Goal: Information Seeking & Learning: Check status

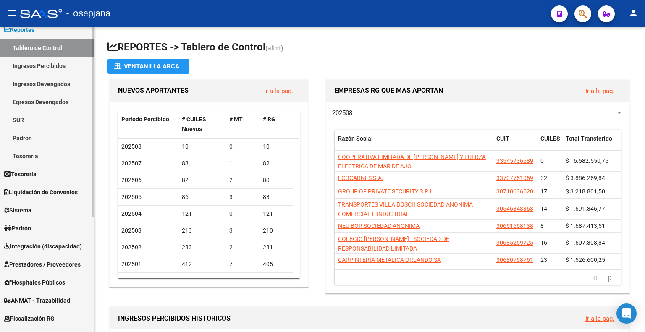
scroll to position [42, 0]
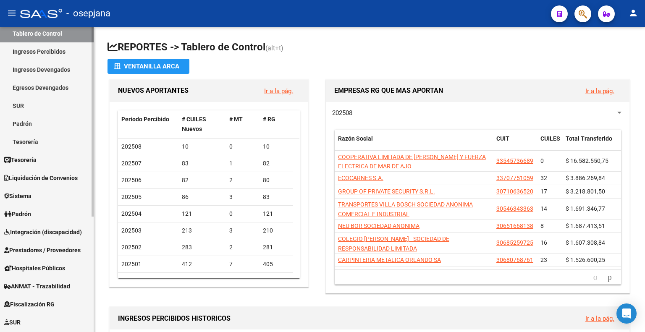
click at [27, 194] on span "Sistema" at bounding box center [17, 195] width 27 height 9
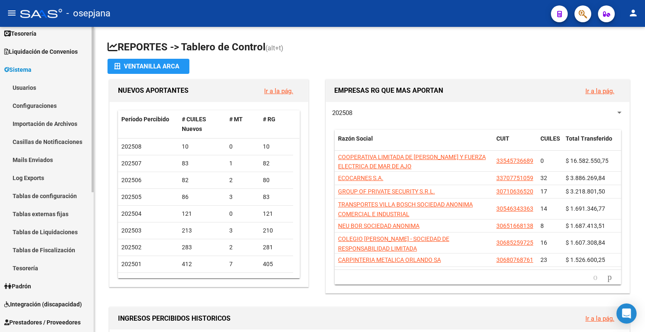
scroll to position [126, 0]
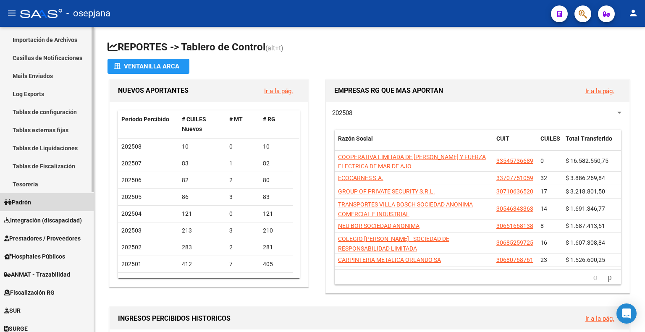
click at [41, 201] on link "Padrón" at bounding box center [47, 202] width 94 height 18
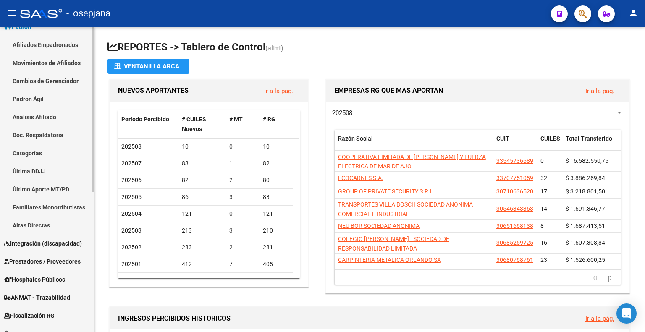
scroll to position [84, 0]
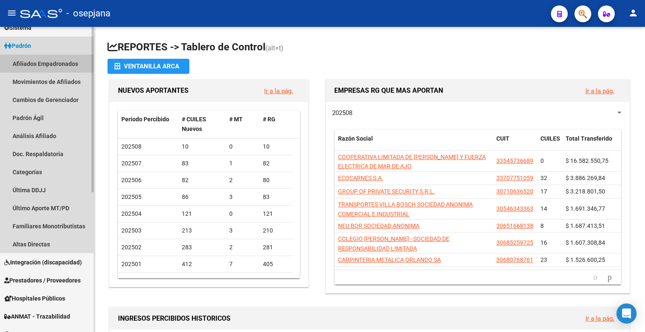
click at [57, 63] on link "Afiliados Empadronados" at bounding box center [47, 64] width 94 height 18
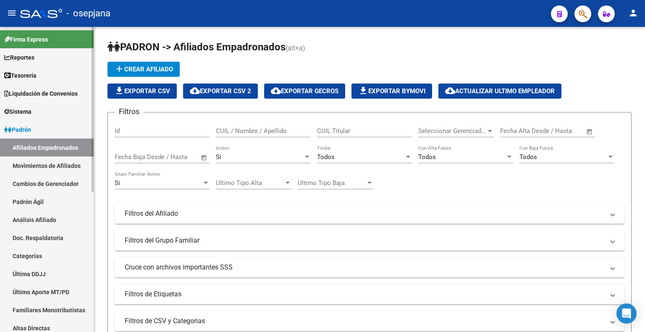
click at [35, 73] on span "Tesorería" at bounding box center [20, 75] width 32 height 9
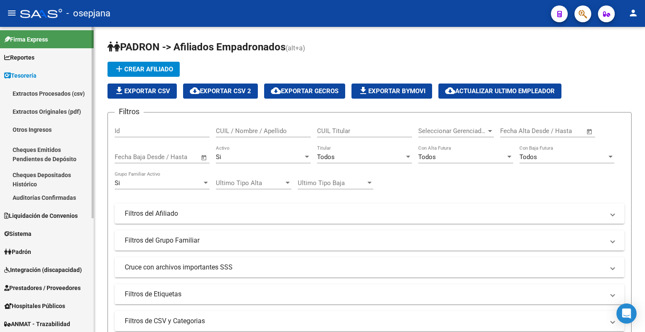
click at [45, 219] on span "Liquidación de Convenios" at bounding box center [40, 215] width 73 height 9
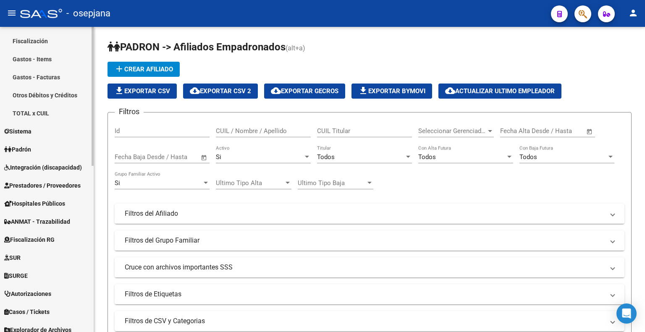
scroll to position [294, 0]
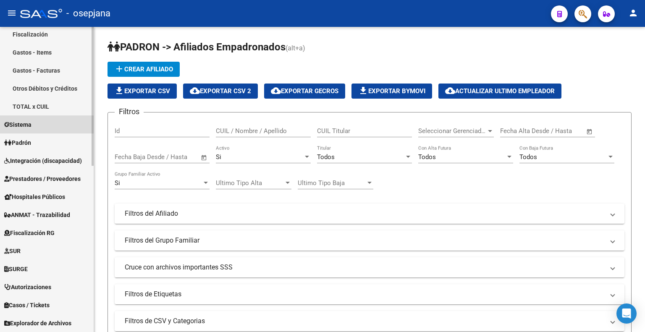
click at [39, 125] on link "Sistema" at bounding box center [47, 124] width 94 height 18
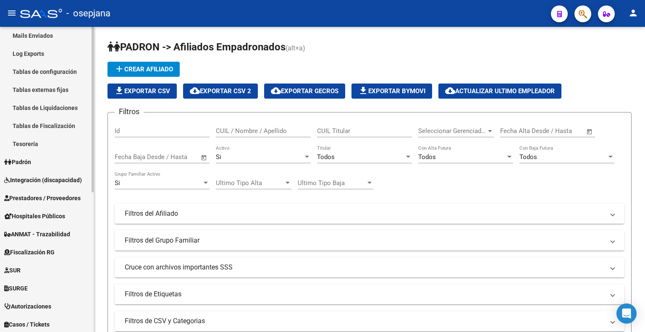
scroll to position [215, 0]
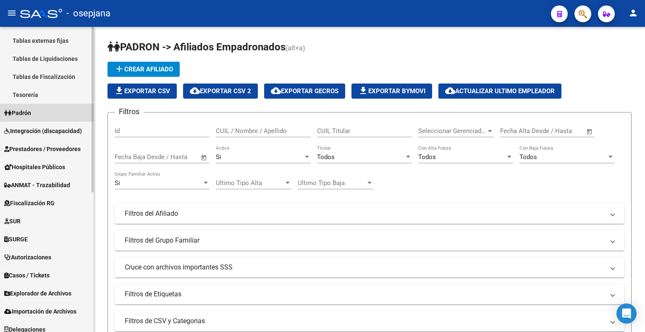
click at [31, 114] on span "Padrón" at bounding box center [17, 112] width 27 height 9
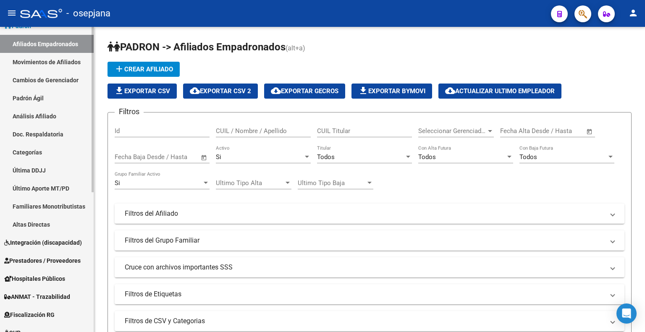
scroll to position [89, 0]
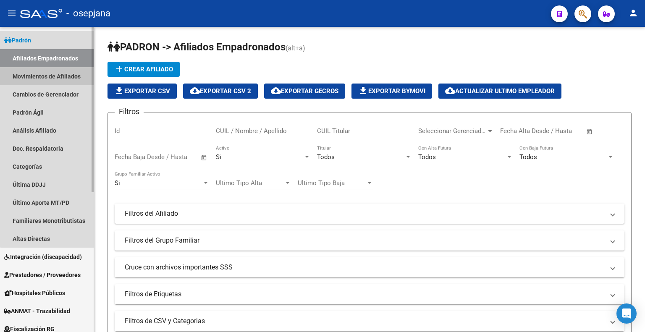
click at [48, 74] on link "Movimientos de Afiliados" at bounding box center [47, 76] width 94 height 18
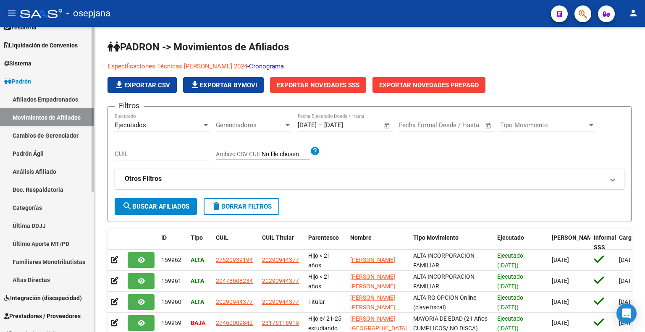
scroll to position [47, 0]
click at [25, 83] on span "Padrón" at bounding box center [17, 82] width 27 height 9
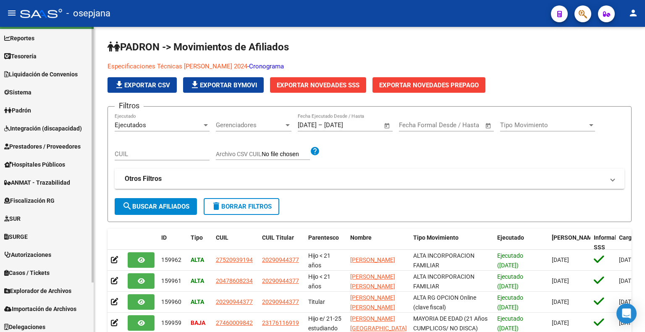
scroll to position [0, 0]
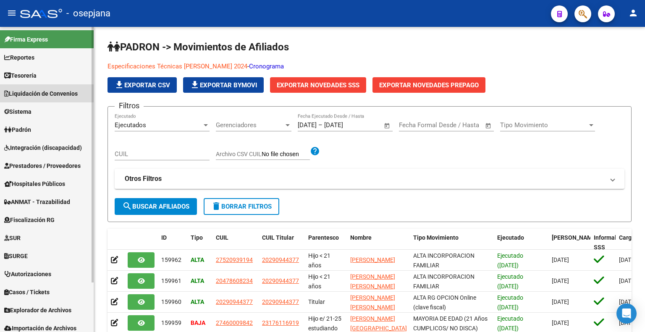
click at [54, 86] on link "Liquidación de Convenios" at bounding box center [47, 93] width 94 height 18
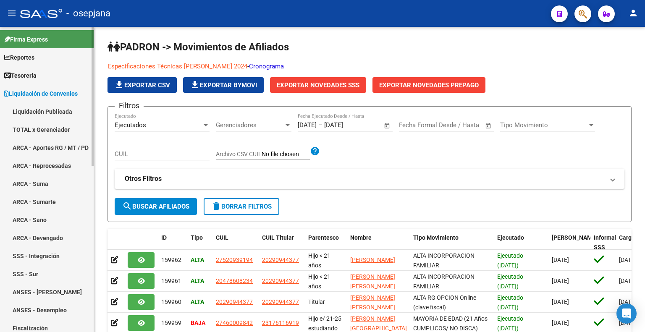
click at [53, 126] on link "TOTAL x Gerenciador" at bounding box center [47, 129] width 94 height 18
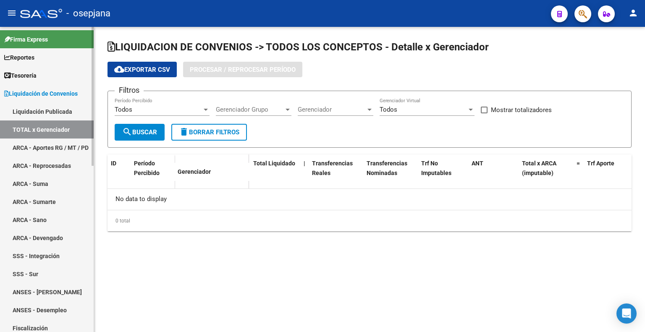
checkbox input "true"
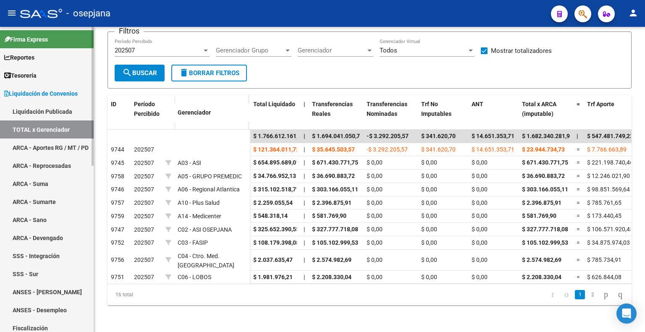
click at [34, 60] on span "Reportes" at bounding box center [19, 57] width 30 height 9
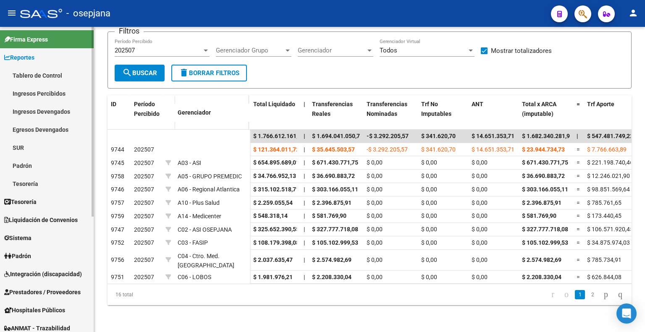
click at [31, 165] on link "Padrón" at bounding box center [47, 166] width 94 height 18
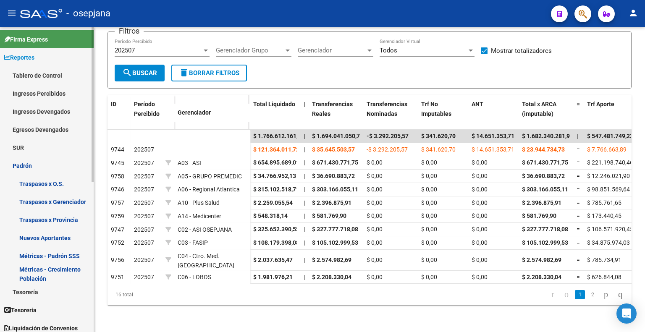
click at [55, 266] on link "Métricas - Crecimiento Población" at bounding box center [47, 274] width 94 height 18
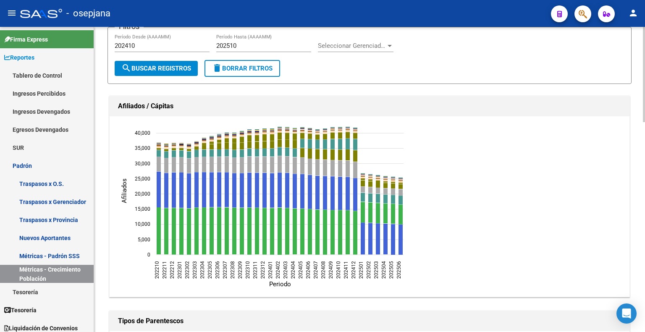
scroll to position [22, 0]
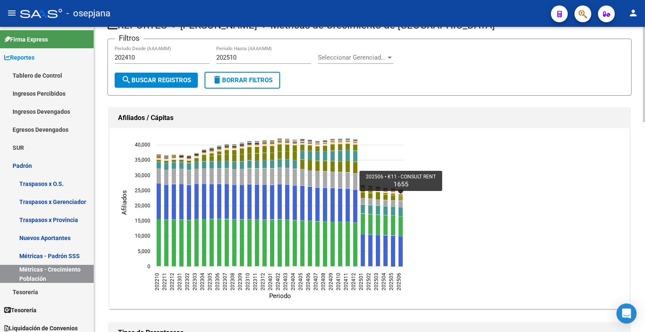
click at [399, 196] on icon "202506 K11 - CONSULT RENT 1655" at bounding box center [400, 198] width 4 height 5
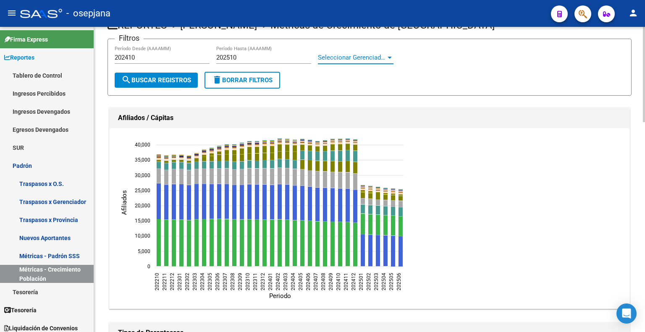
click at [382, 58] on span "Seleccionar Gerenciador" at bounding box center [352, 58] width 68 height 8
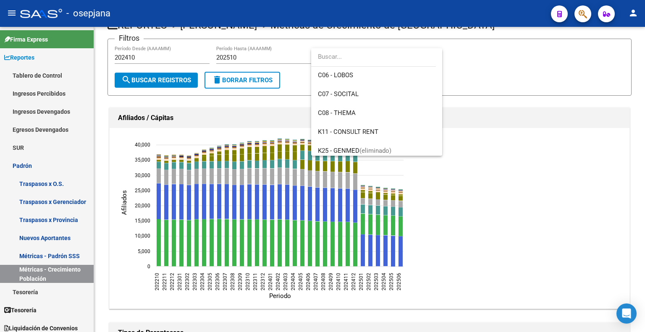
scroll to position [252, 0]
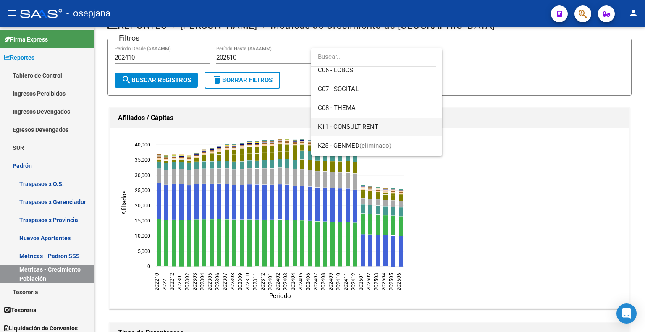
click at [379, 124] on span "K11 - CONSULT RENT" at bounding box center [376, 126] width 117 height 19
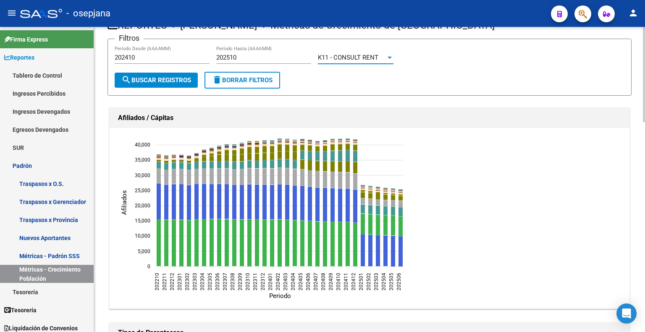
click at [162, 78] on span "search Buscar Registros" at bounding box center [156, 80] width 70 height 8
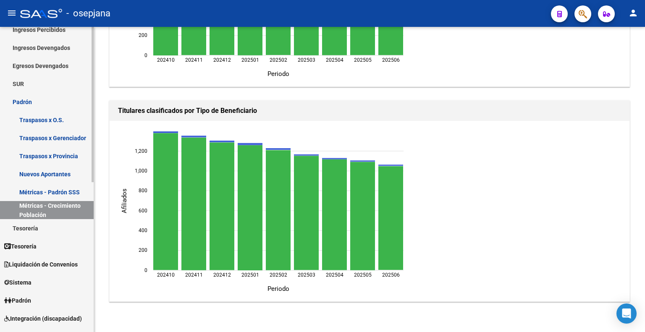
scroll to position [168, 0]
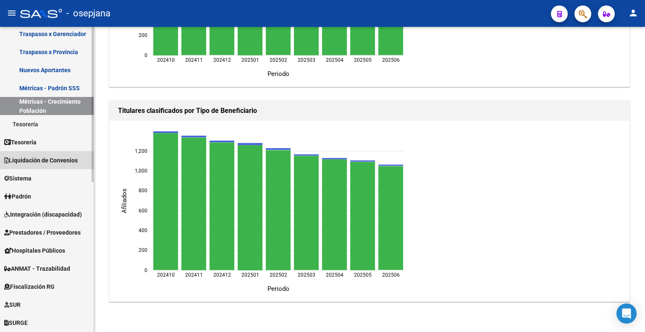
click at [60, 161] on span "Liquidación de Convenios" at bounding box center [40, 160] width 73 height 9
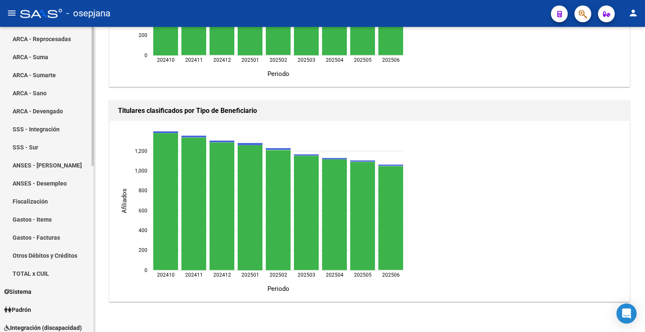
scroll to position [42, 0]
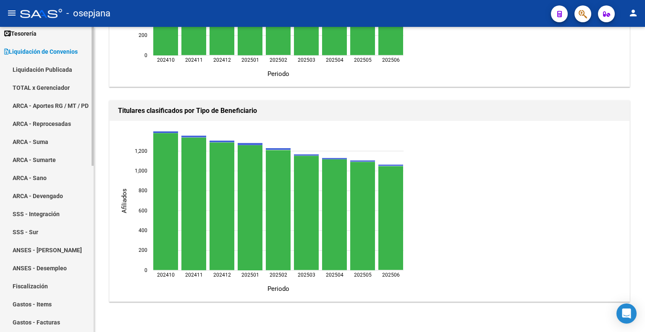
click at [48, 70] on link "Liquidación Publicada" at bounding box center [47, 69] width 94 height 18
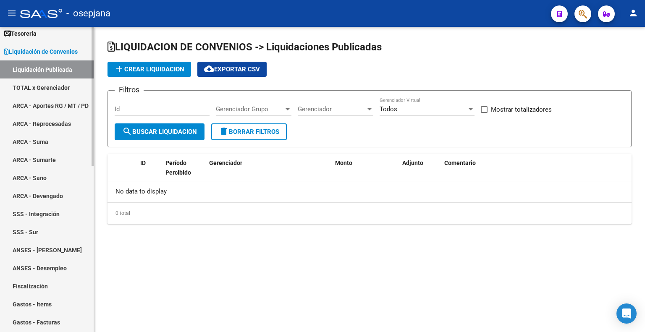
checkbox input "true"
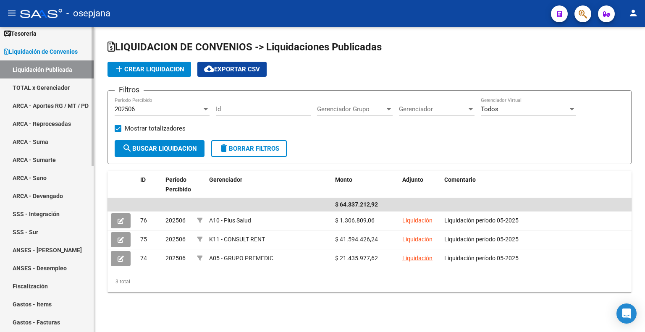
click at [57, 87] on link "TOTAL x Gerenciador" at bounding box center [47, 87] width 94 height 18
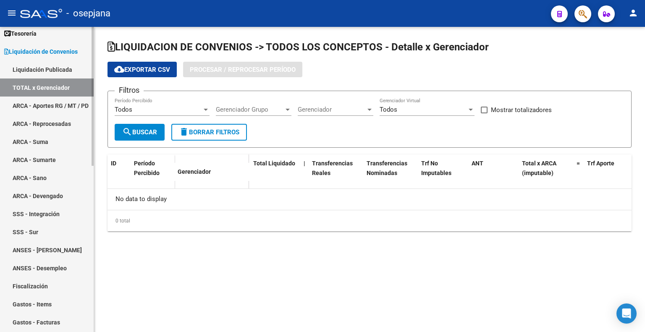
checkbox input "true"
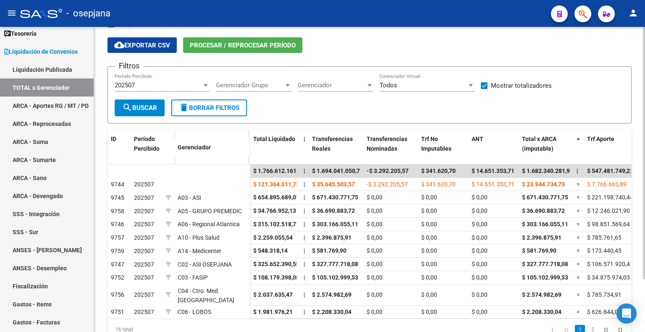
scroll to position [42, 0]
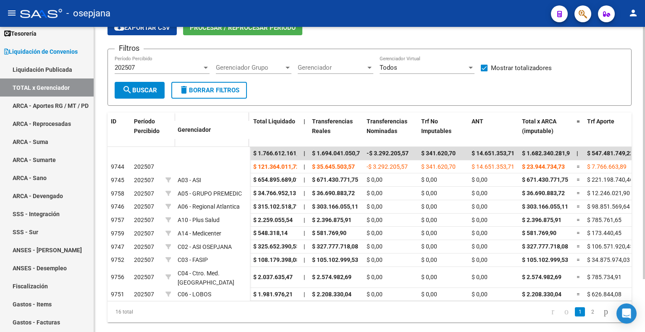
click at [454, 69] on div "Todos" at bounding box center [422, 68] width 87 height 8
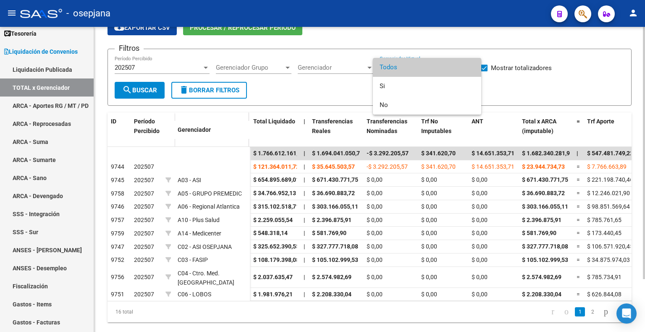
click at [544, 84] on div at bounding box center [322, 166] width 645 height 332
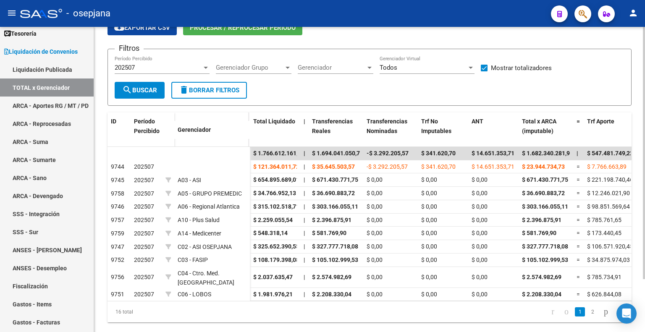
click at [366, 65] on div at bounding box center [370, 67] width 8 height 7
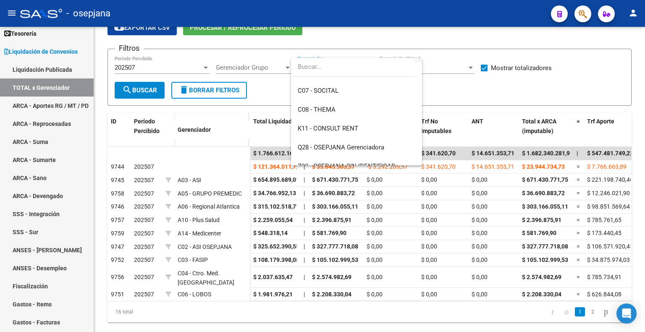
scroll to position [210, 0]
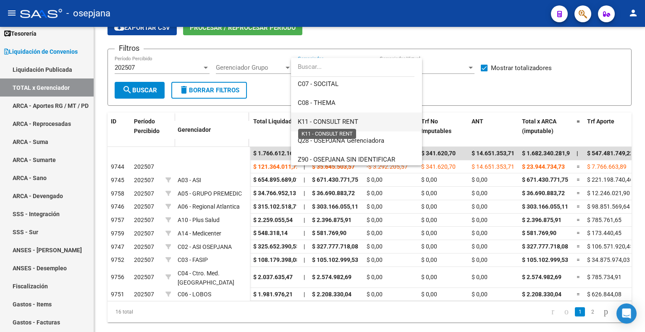
click at [353, 120] on span "K11 - CONSULT RENT" at bounding box center [328, 122] width 60 height 8
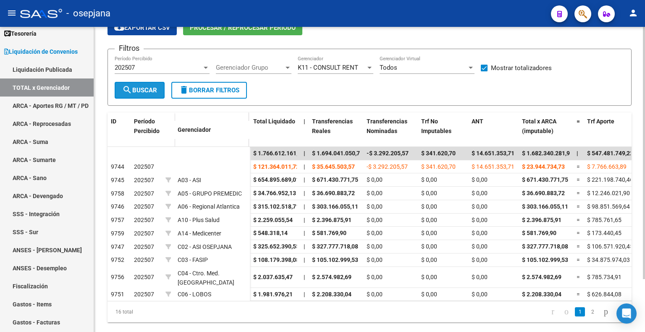
click at [141, 89] on span "search Buscar" at bounding box center [139, 90] width 35 height 8
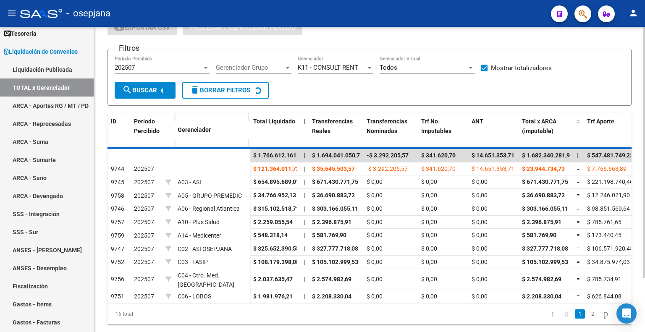
scroll to position [0, 0]
